Goal: Information Seeking & Learning: Learn about a topic

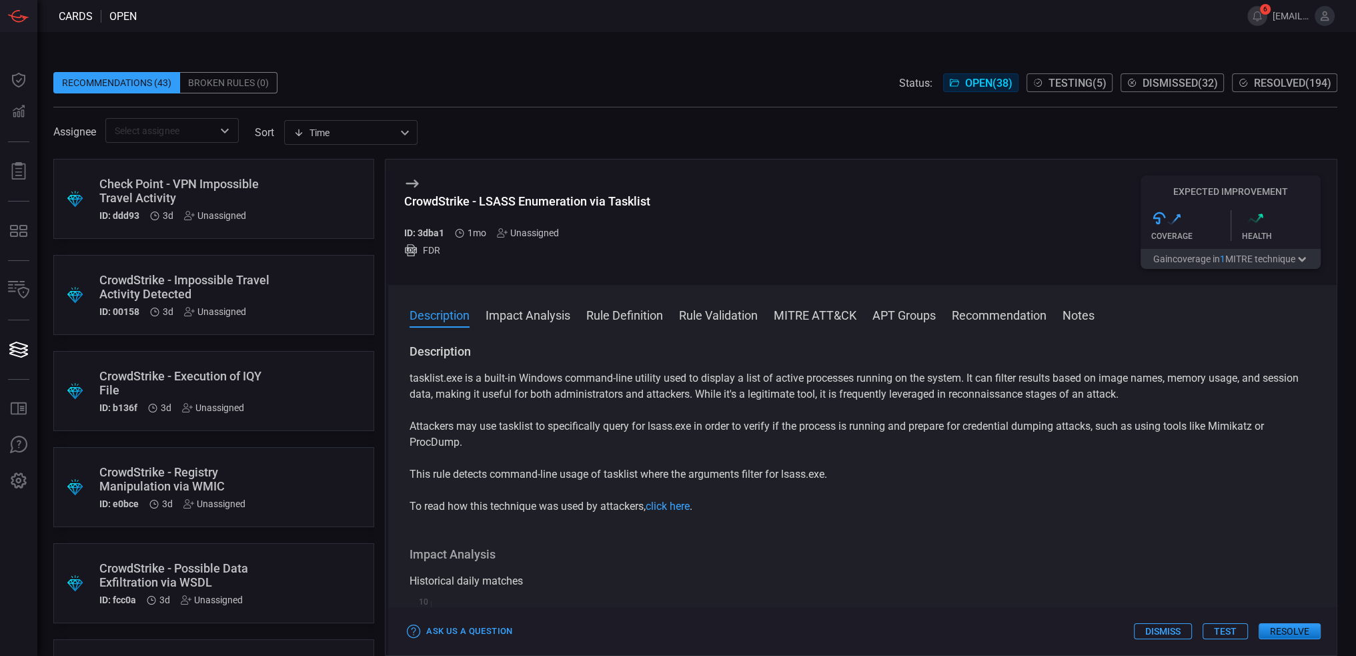
scroll to position [2694, 0]
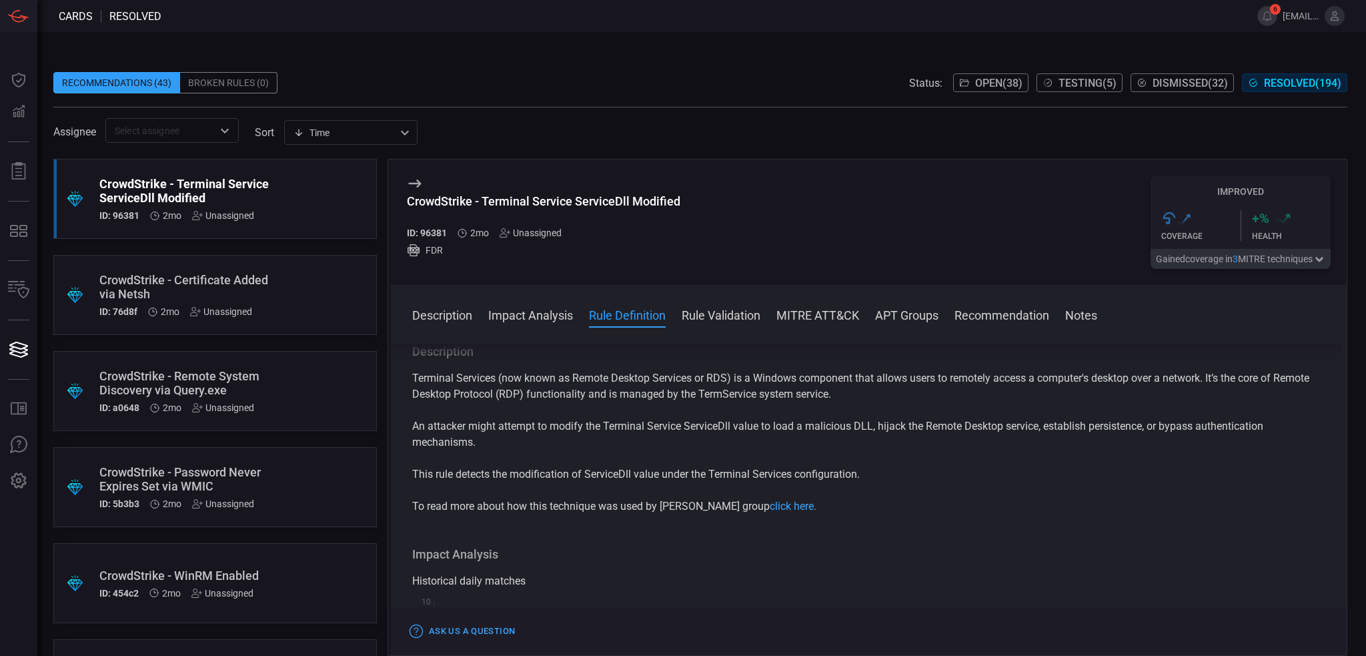
scroll to position [400, 0]
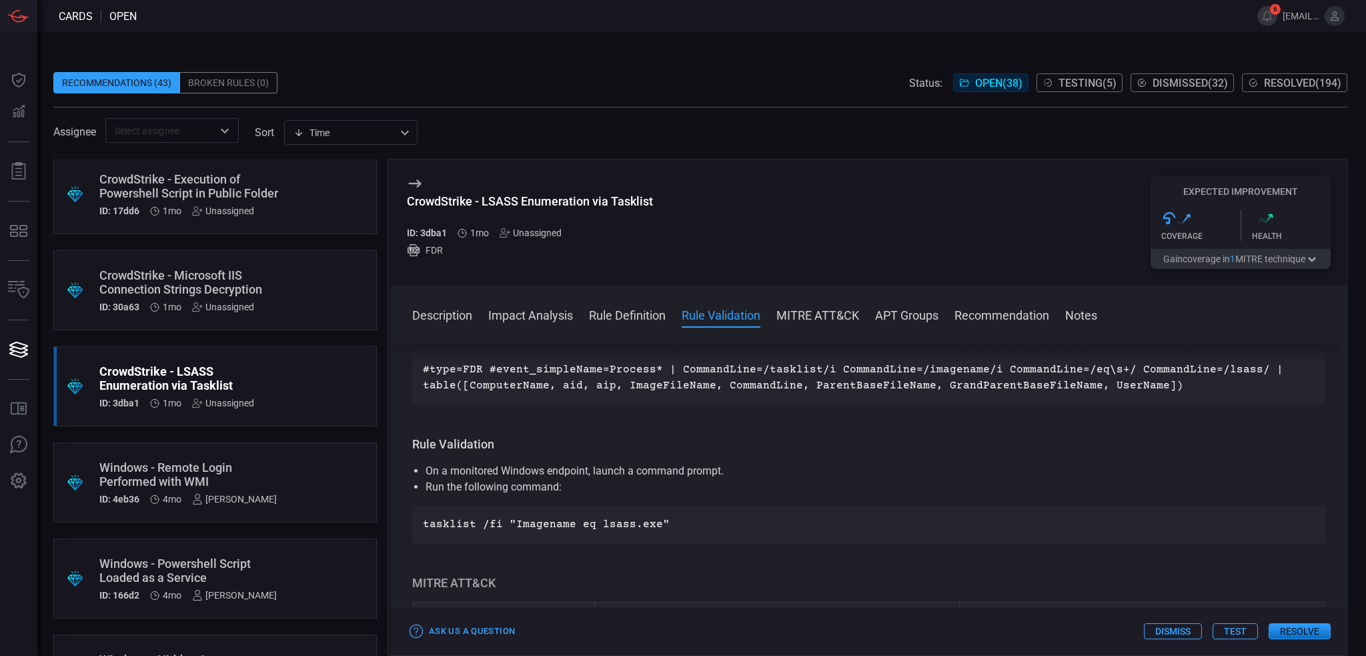
scroll to position [534, 0]
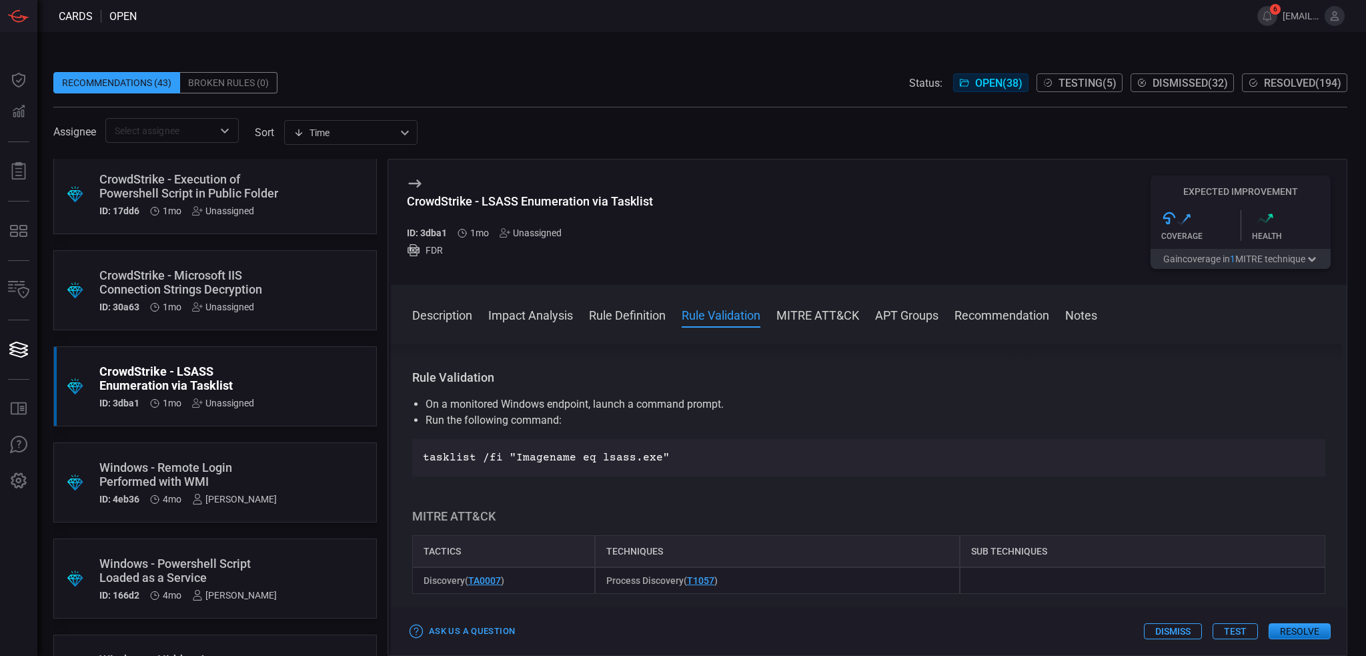
click at [267, 292] on div "CrowdStrike - Microsoft IIS Connection Strings Decryption" at bounding box center [189, 282] width 181 height 28
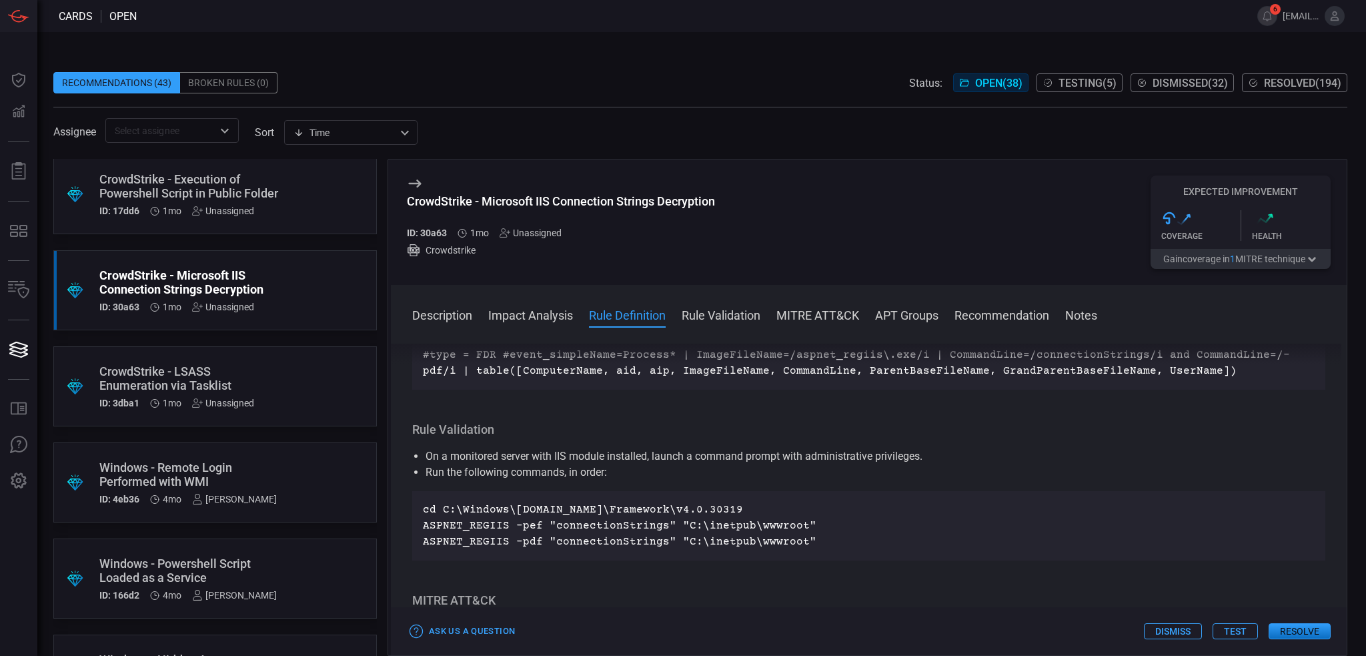
scroll to position [600, 0]
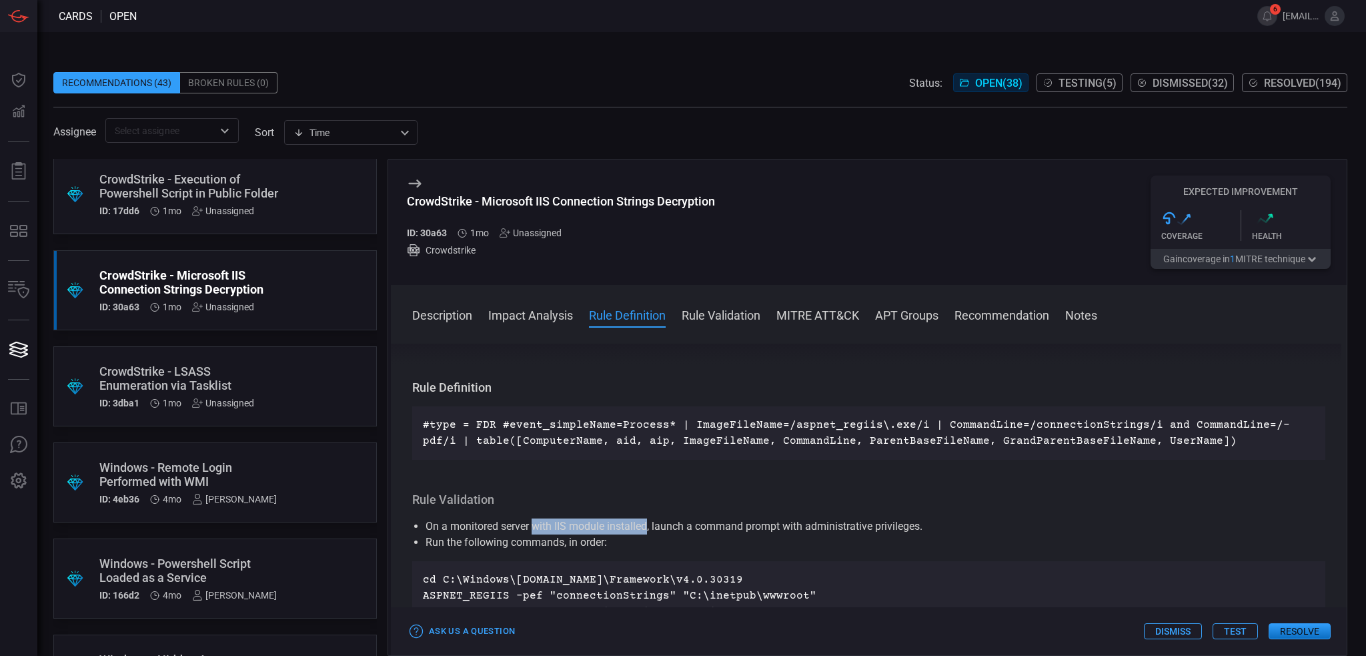
drag, startPoint x: 536, startPoint y: 530, endPoint x: 649, endPoint y: 529, distance: 112.7
click at [649, 529] on li "On a monitored server with IIS module installed, launch a command prompt with a…" at bounding box center [869, 526] width 887 height 16
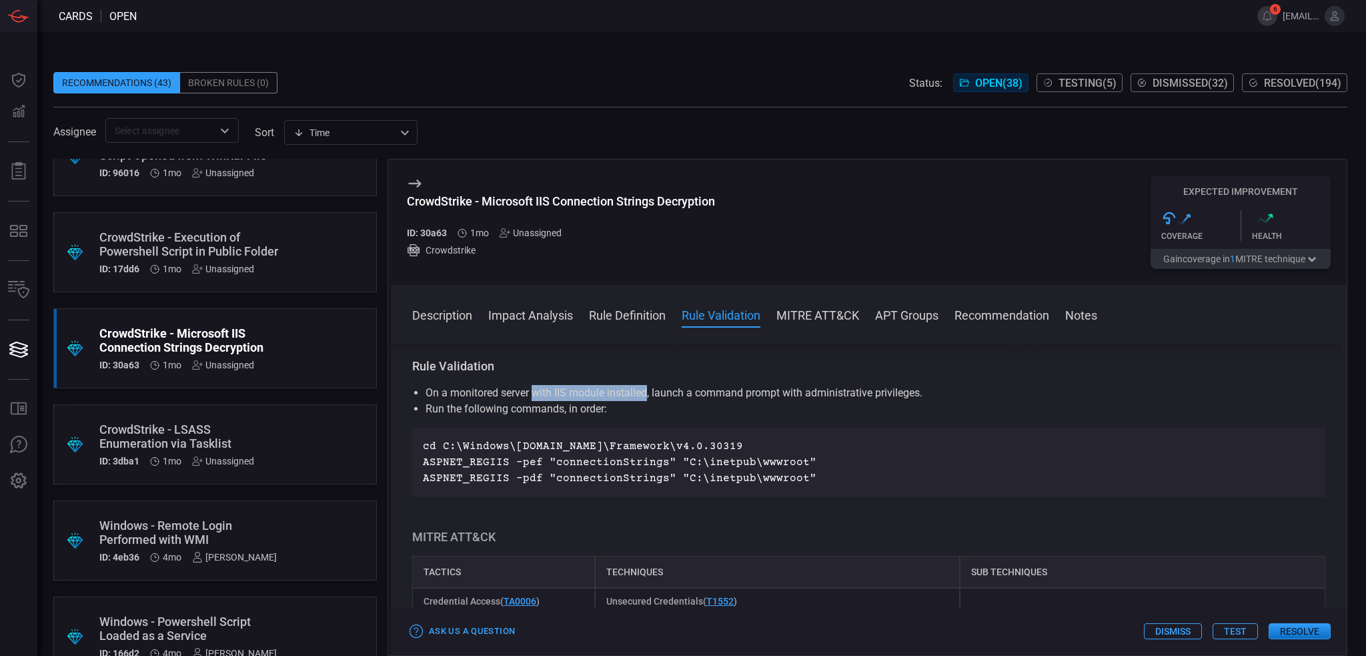
scroll to position [2753, 0]
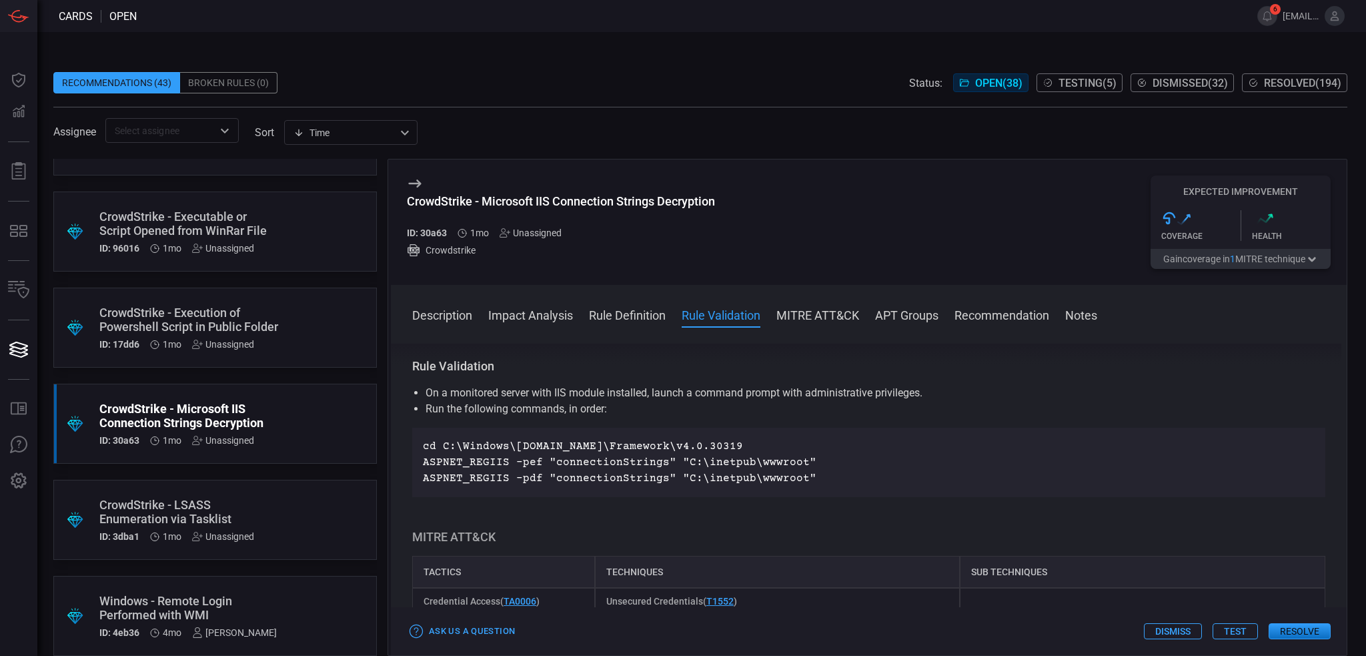
click at [243, 319] on div "CrowdStrike - Execution of Powershell Script in Public Folder" at bounding box center [189, 320] width 181 height 28
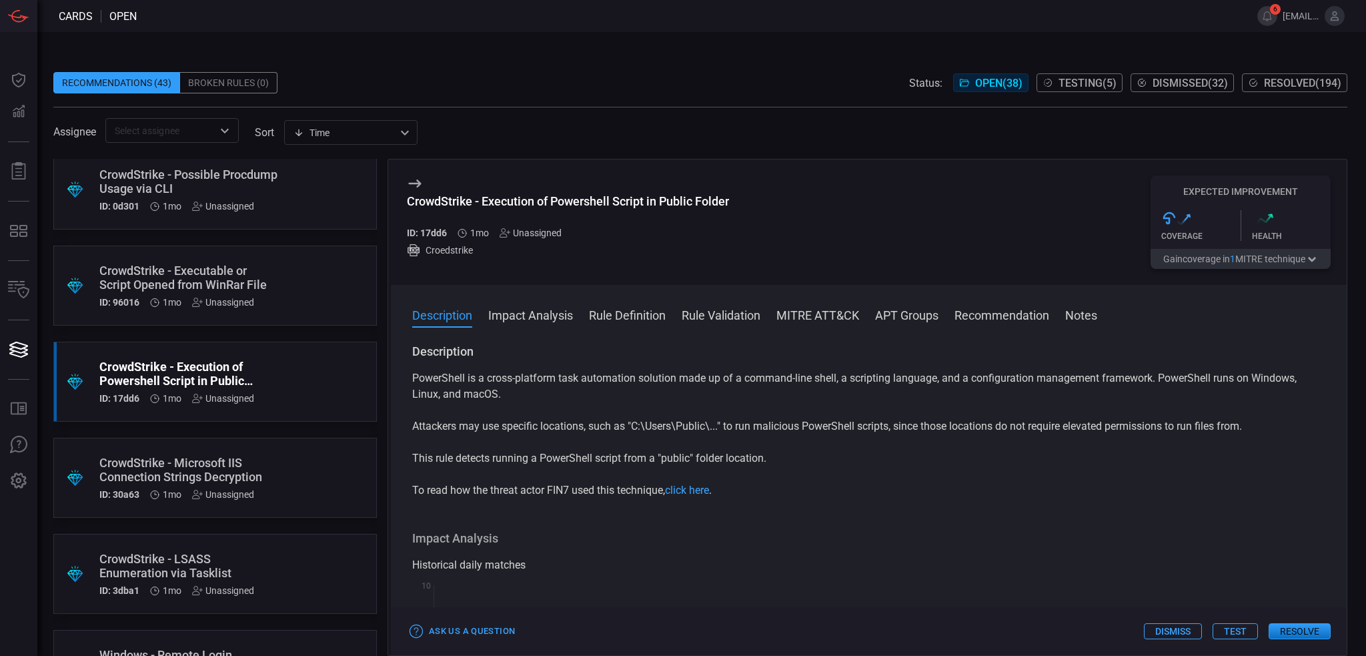
scroll to position [2620, 0]
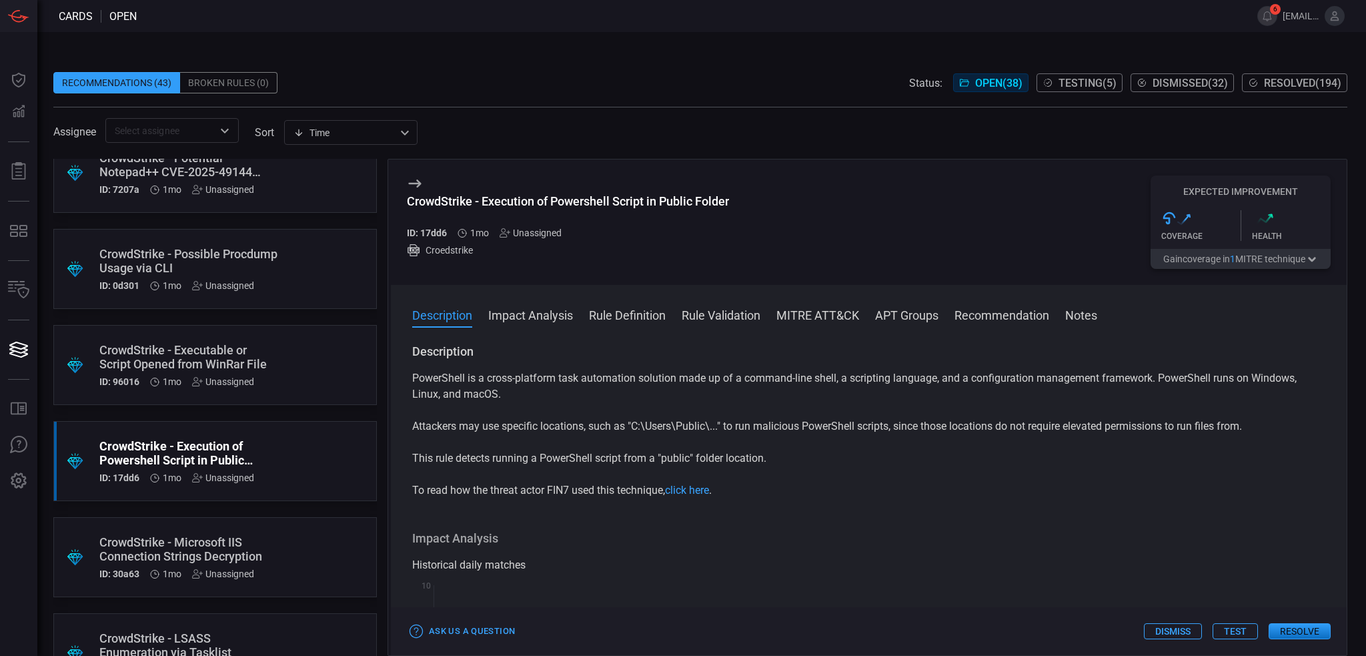
click at [286, 372] on div ".suggested_cards_icon{fill:url(#suggested_cards_icon);} CrowdStrike - Executabl…" at bounding box center [215, 365] width 324 height 80
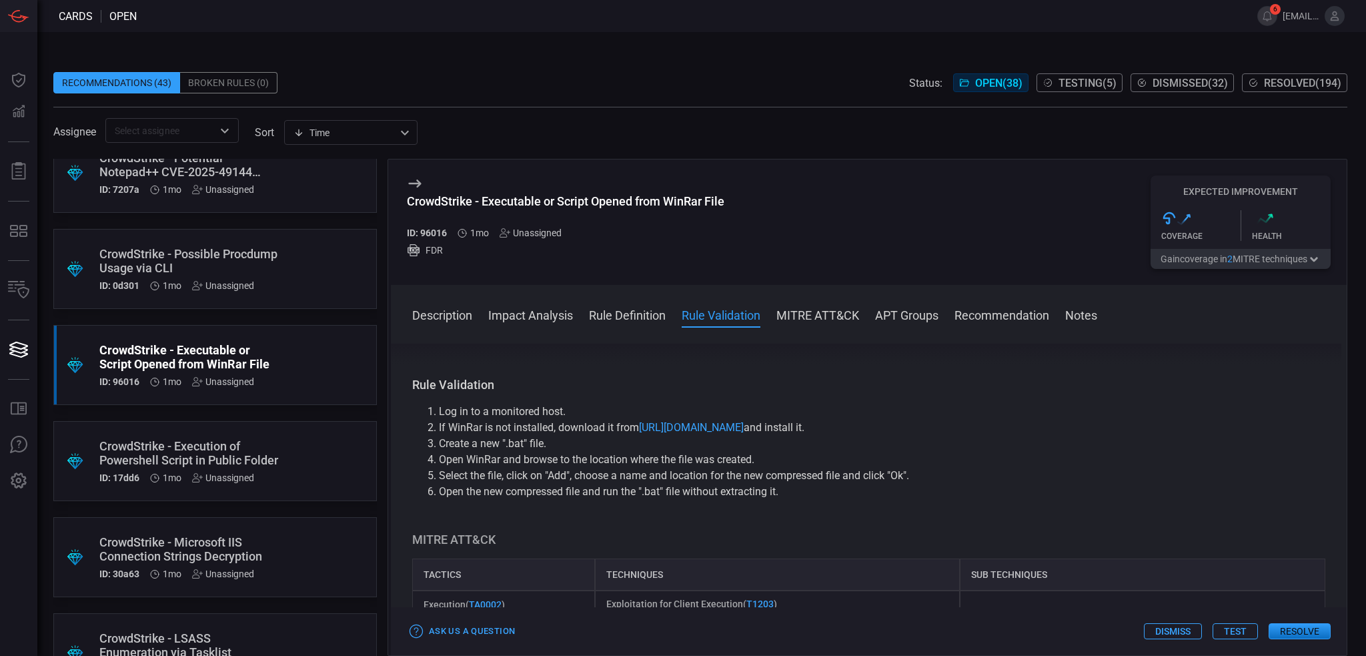
scroll to position [1134, 0]
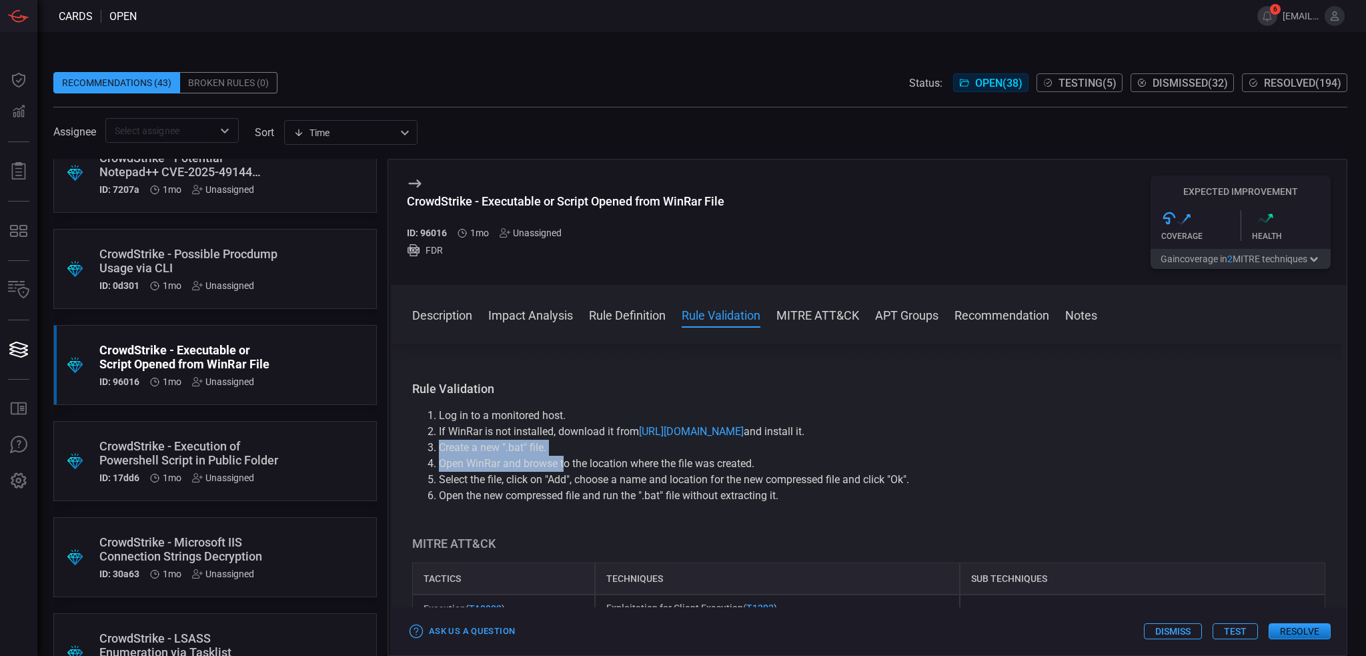
drag, startPoint x: 441, startPoint y: 458, endPoint x: 564, endPoint y: 480, distance: 125.2
click at [564, 480] on ol "Log in to a monitored host. If WinRar is not installed, download it from [URL][…" at bounding box center [868, 456] width 913 height 96
click at [507, 472] on li "Open WinRar and browse to the location where the file was created." at bounding box center [882, 464] width 887 height 16
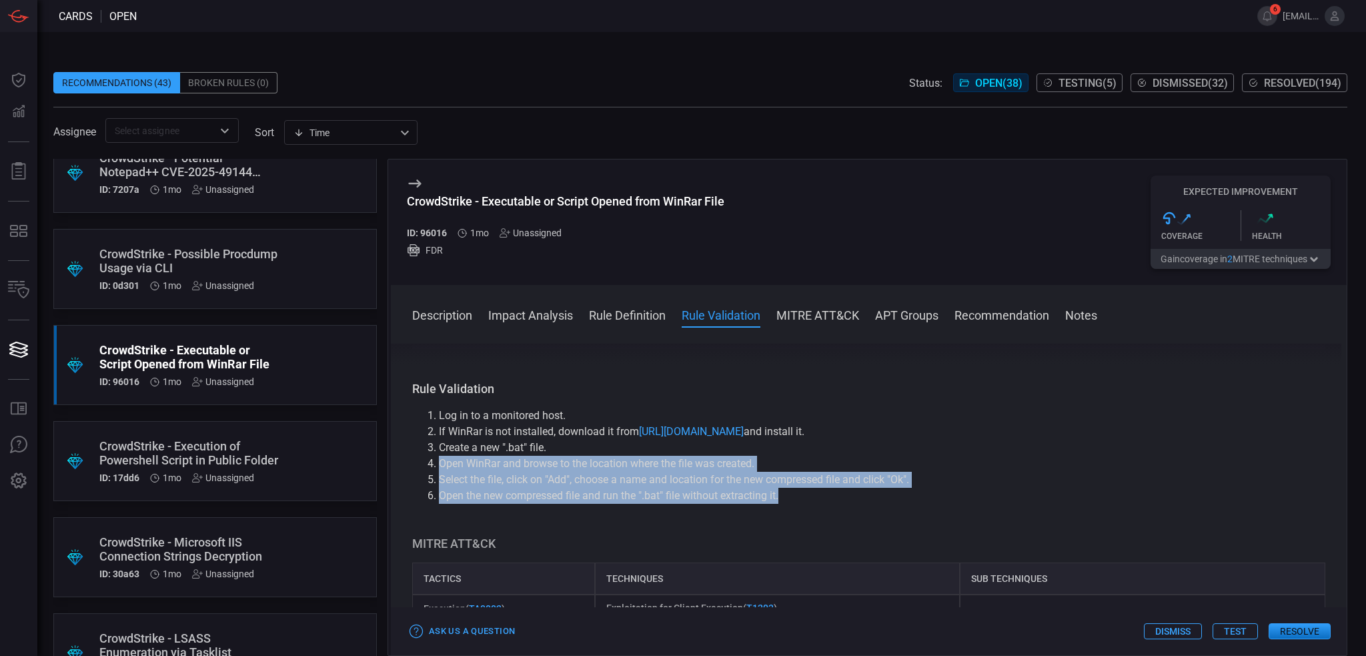
drag, startPoint x: 478, startPoint y: 484, endPoint x: 796, endPoint y: 515, distance: 320.4
click at [796, 504] on ol "Log in to a monitored host. If WinRar is not installed, download it from [URL][…" at bounding box center [868, 456] width 913 height 96
click at [796, 504] on li "Open the new compressed file and run the ".bat" file without extracting it." at bounding box center [882, 496] width 887 height 16
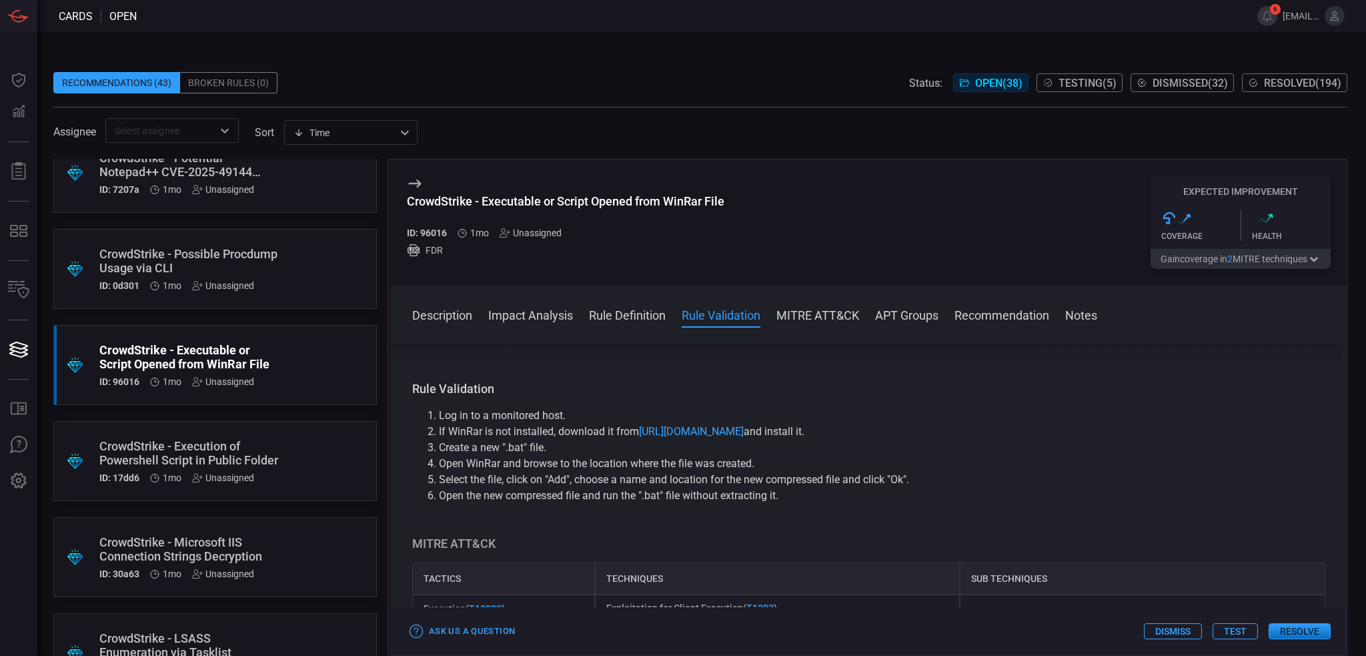
click at [301, 279] on div ".suggested_cards_icon{fill:url(#suggested_cards_icon);} CrowdStrike - Possible …" at bounding box center [215, 269] width 324 height 80
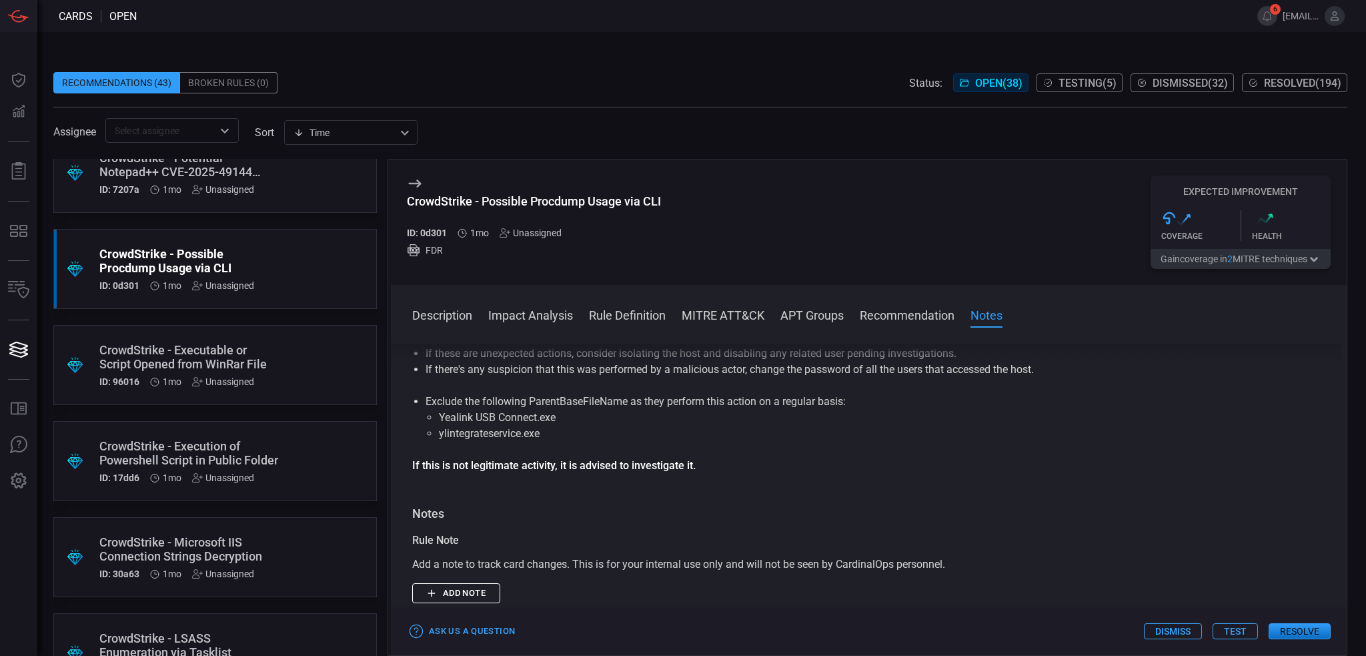
scroll to position [1334, 0]
drag, startPoint x: 440, startPoint y: 430, endPoint x: 539, endPoint y: 437, distance: 98.9
click at [539, 437] on ul "Yealink USB Connect.exe ylintegrateservice.exe" at bounding box center [869, 423] width 887 height 32
drag, startPoint x: 529, startPoint y: 431, endPoint x: 539, endPoint y: 438, distance: 12.4
click at [539, 438] on li "ylintegrateservice.exe" at bounding box center [869, 431] width 860 height 16
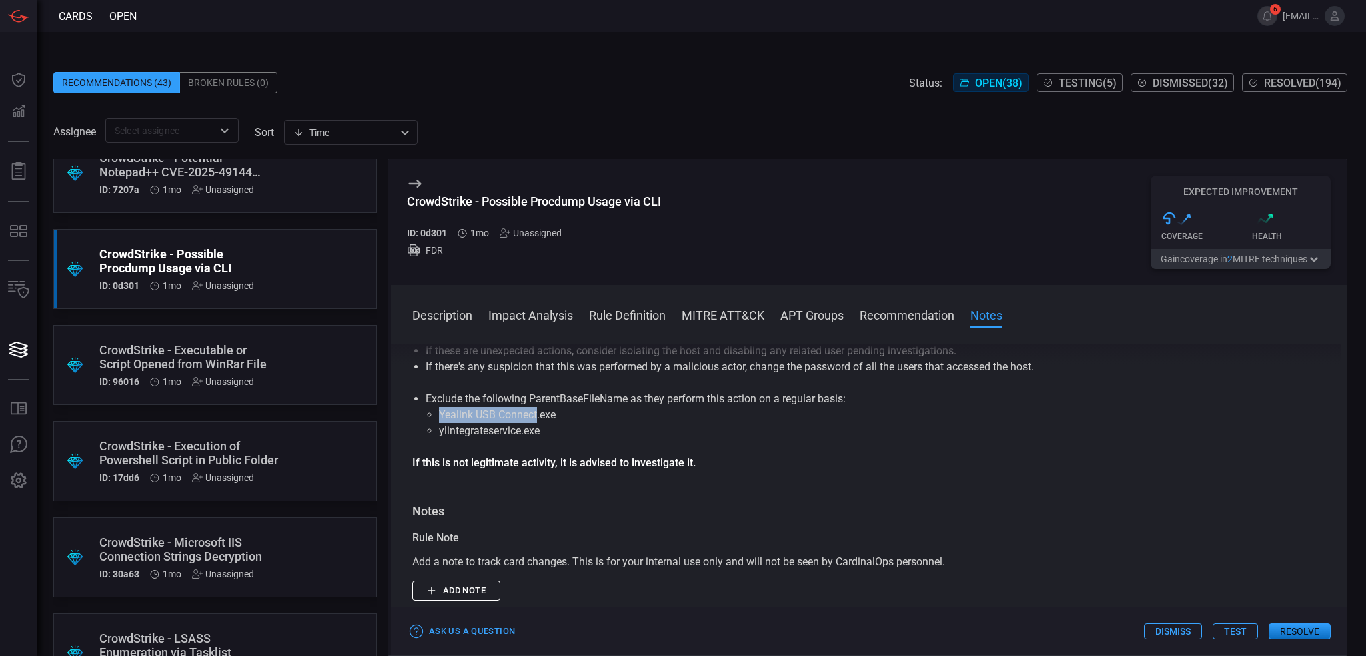
drag, startPoint x: 536, startPoint y: 430, endPoint x: 437, endPoint y: 428, distance: 99.4
click at [437, 428] on ul "Yealink USB Connect.exe ylintegrateservice.exe" at bounding box center [869, 423] width 887 height 32
copy li "Yealink USB Connect"
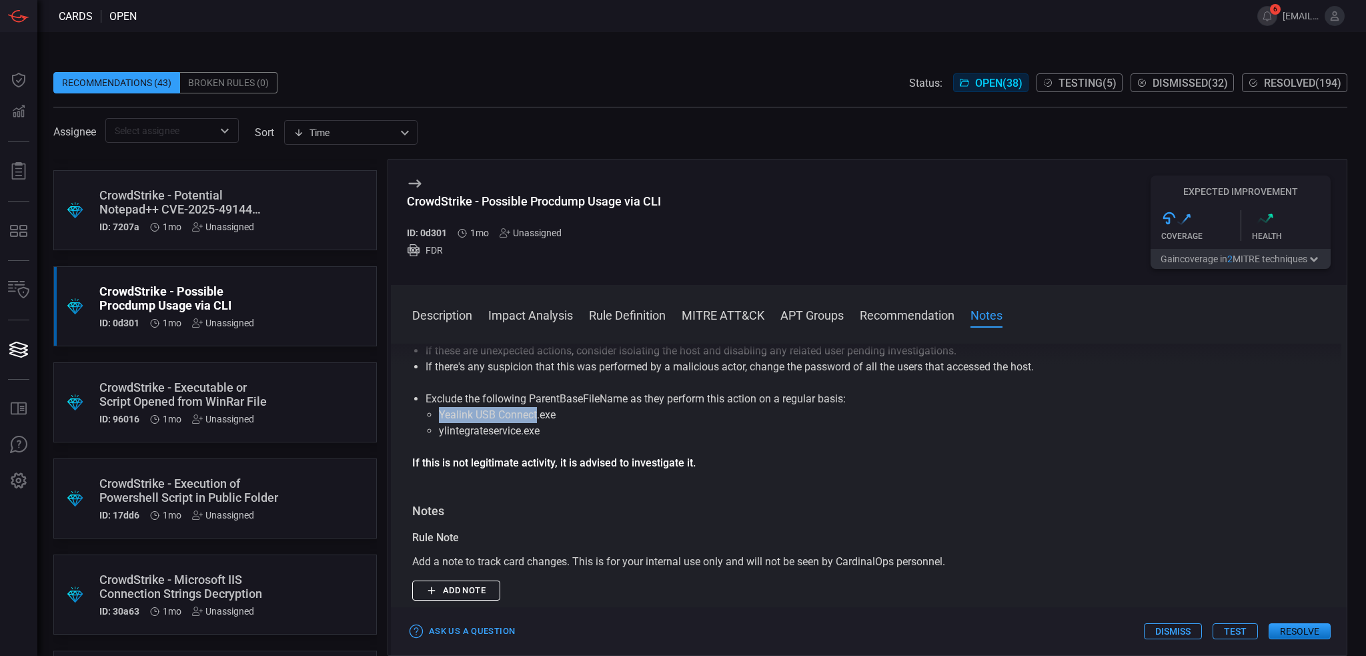
scroll to position [2553, 0]
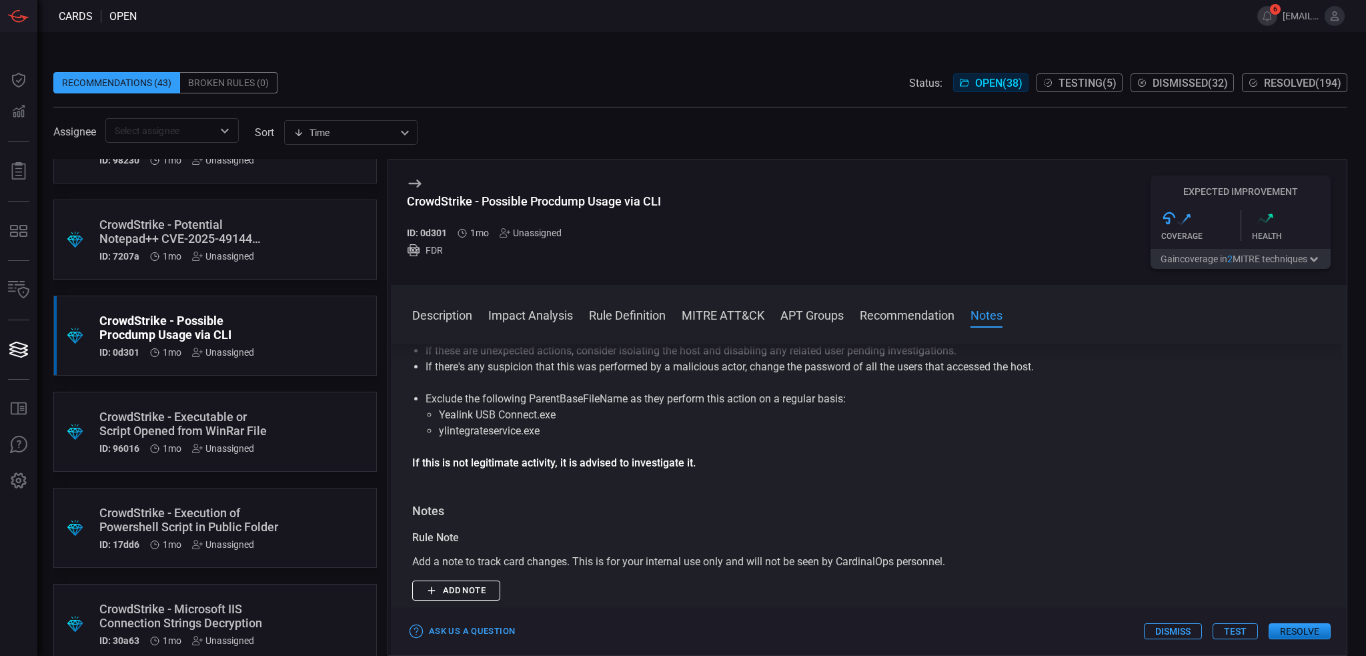
click at [308, 248] on div ".suggested_cards_icon{fill:url(#suggested_cards_icon);} CrowdStrike - Potential…" at bounding box center [215, 239] width 324 height 80
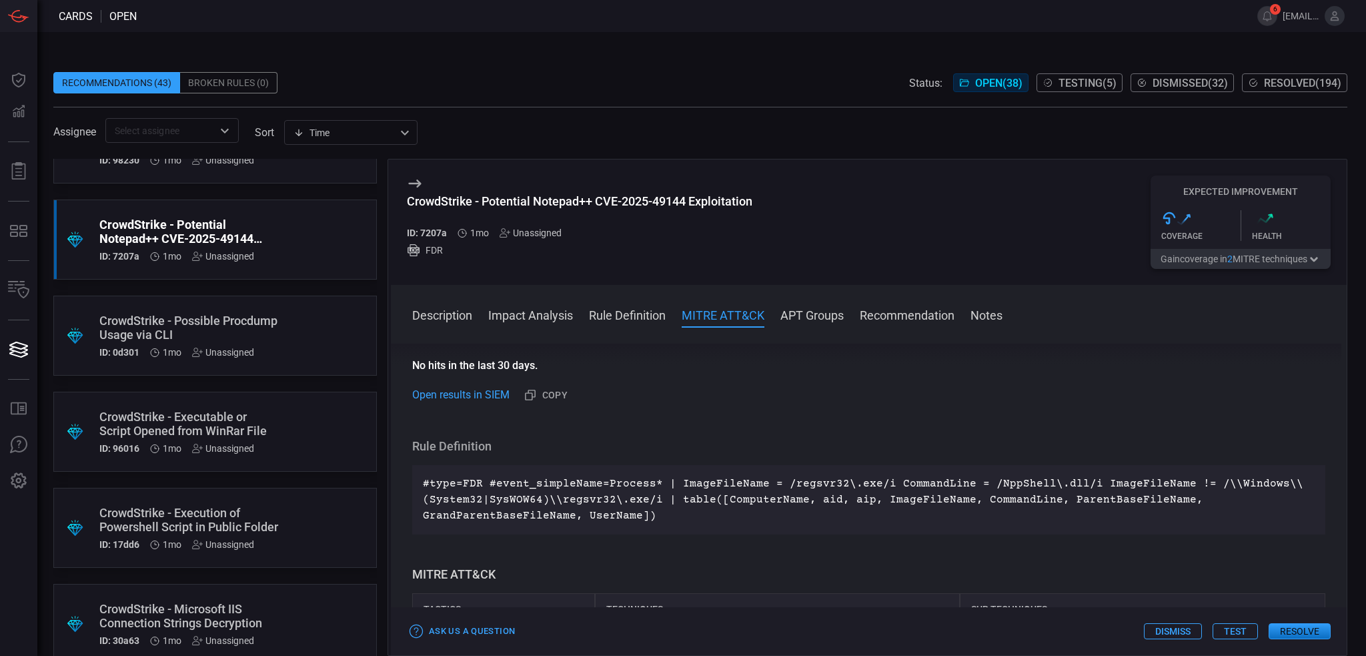
scroll to position [400, 0]
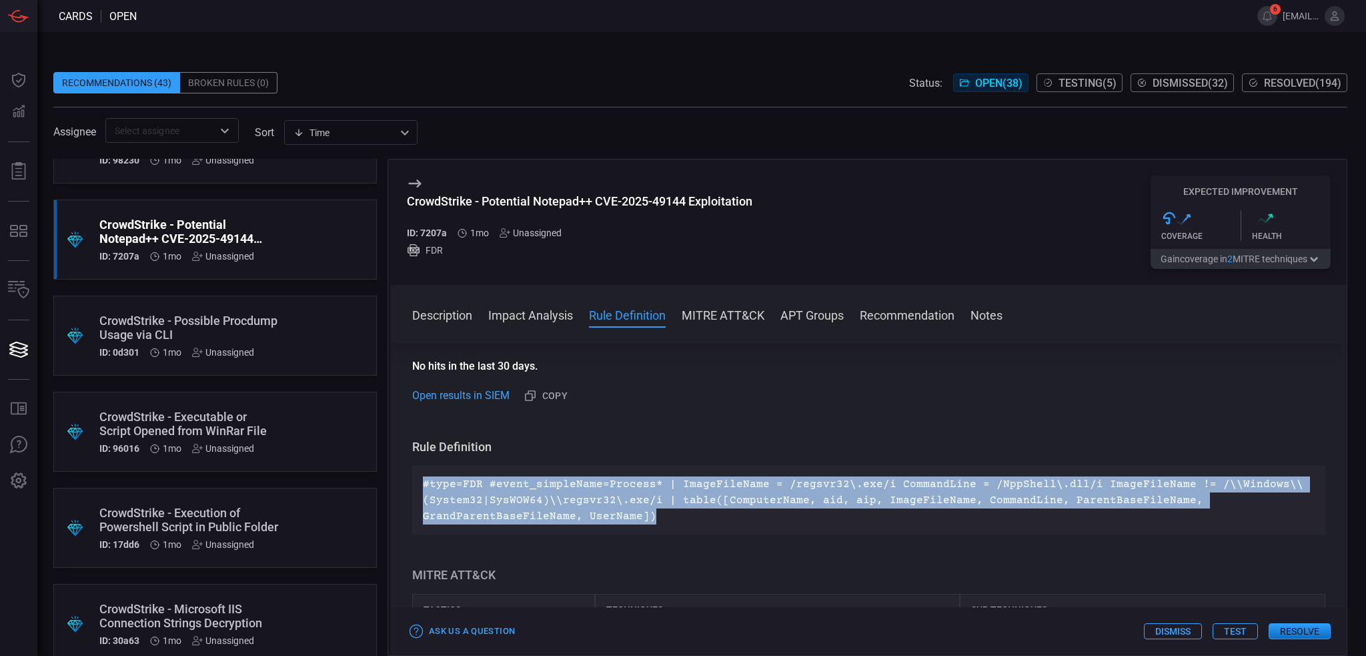
drag, startPoint x: 655, startPoint y: 519, endPoint x: 406, endPoint y: 478, distance: 252.9
click at [406, 478] on div "Description regsvr32.exe is a legitimate Windows command-line utility used to r…" at bounding box center [869, 497] width 956 height 307
copy p "#type=FDR #event_simpleName=Process* | ImageFileName = /regsvr32\.exe/i Command…"
